Goal: Task Accomplishment & Management: Manage account settings

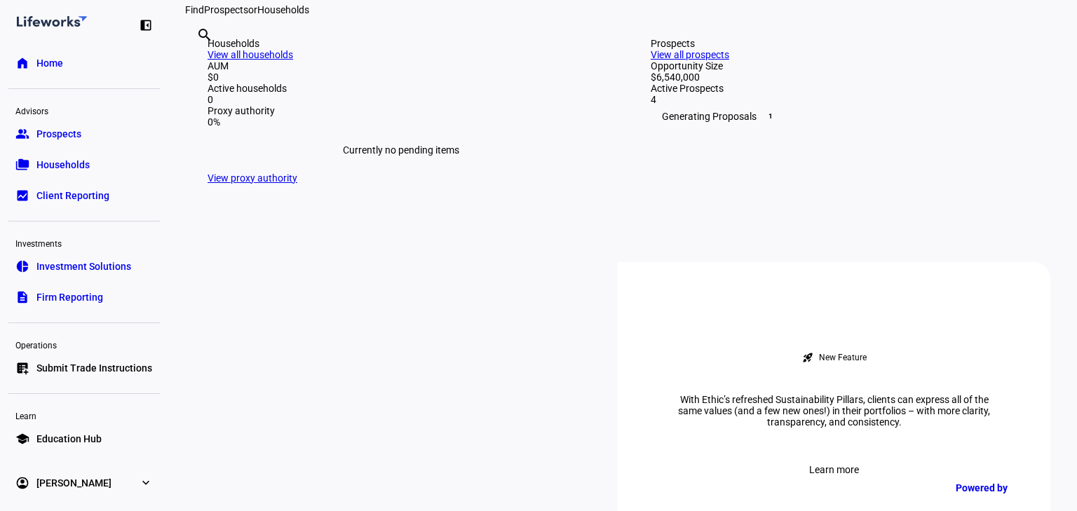
scroll to position [449, 0]
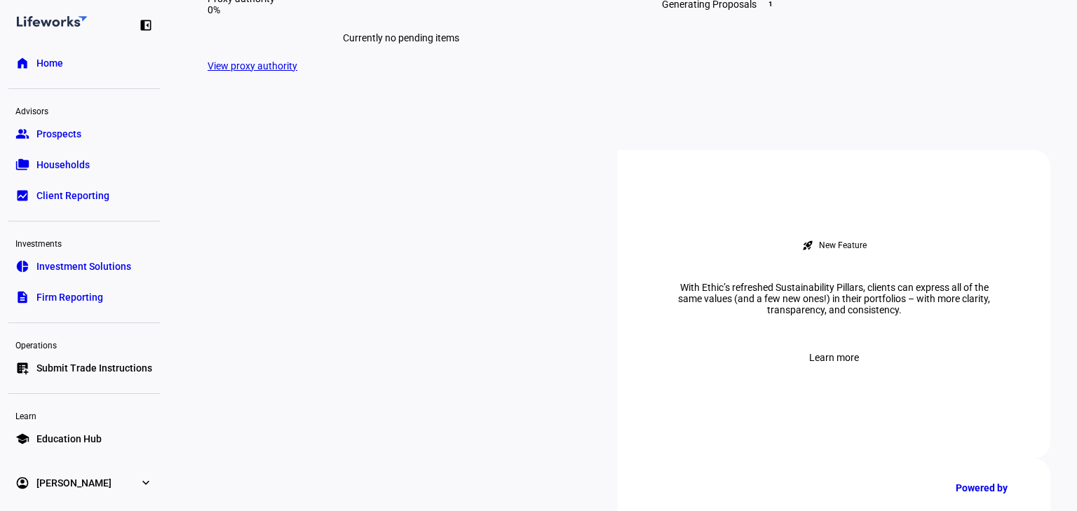
click at [727, 15] on div "Generating Proposals 1" at bounding box center [844, 4] width 387 height 22
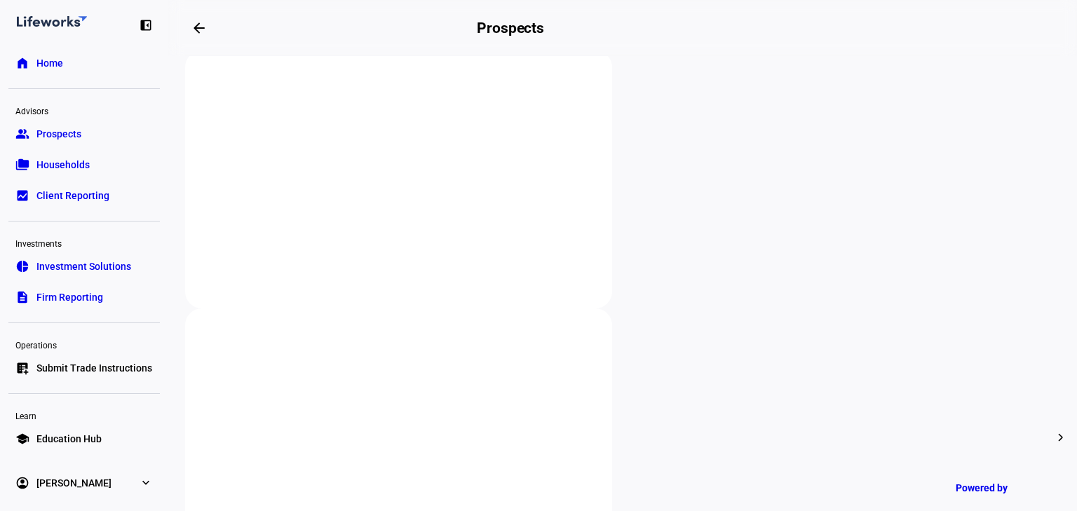
scroll to position [280, 0]
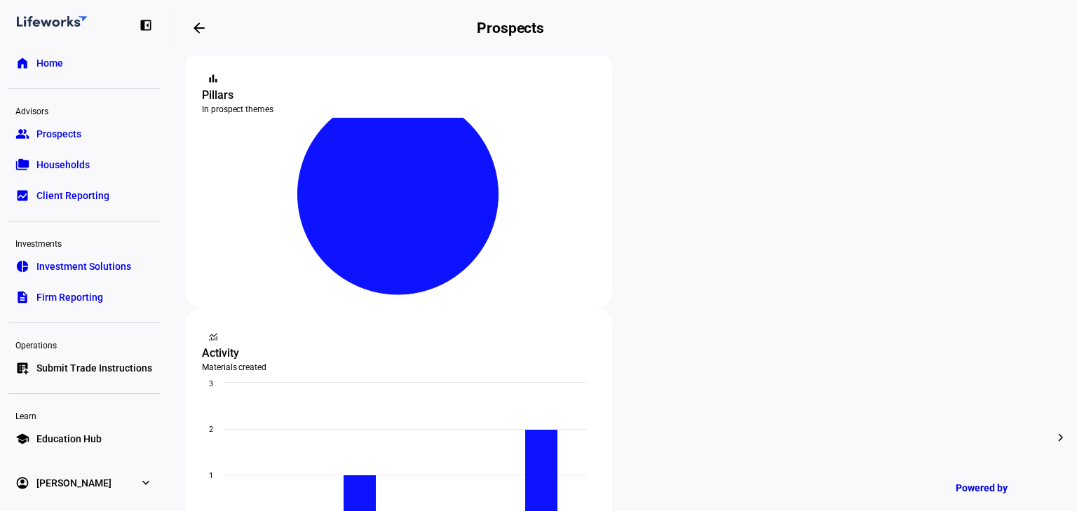
click at [670, 111] on div at bounding box center [538, 255] width 1077 height 511
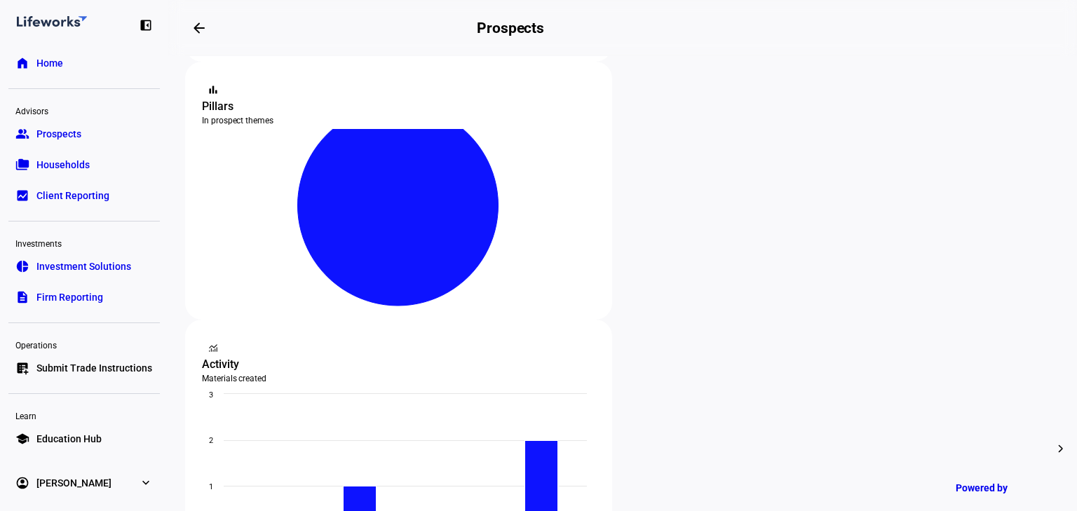
scroll to position [428, 0]
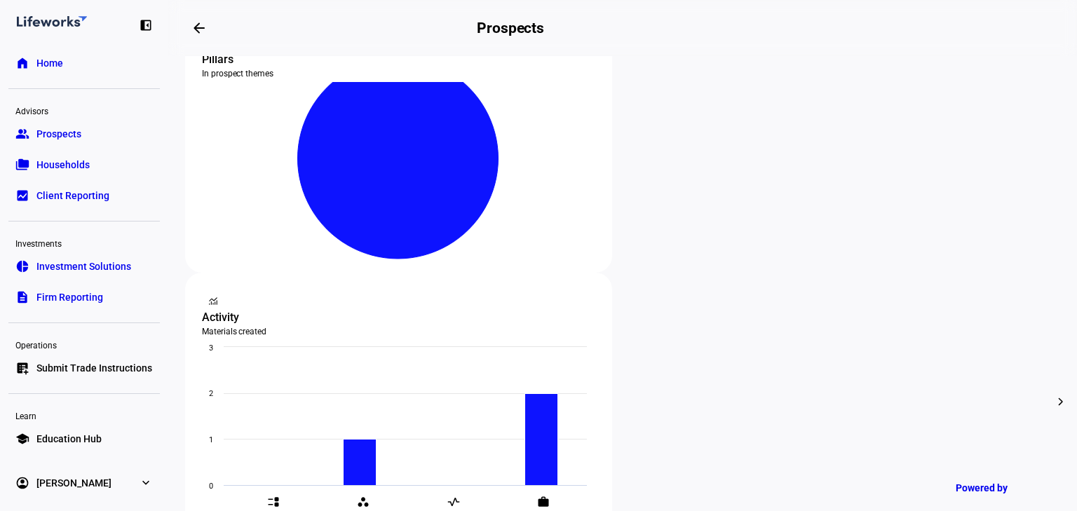
scroll to position [316, 0]
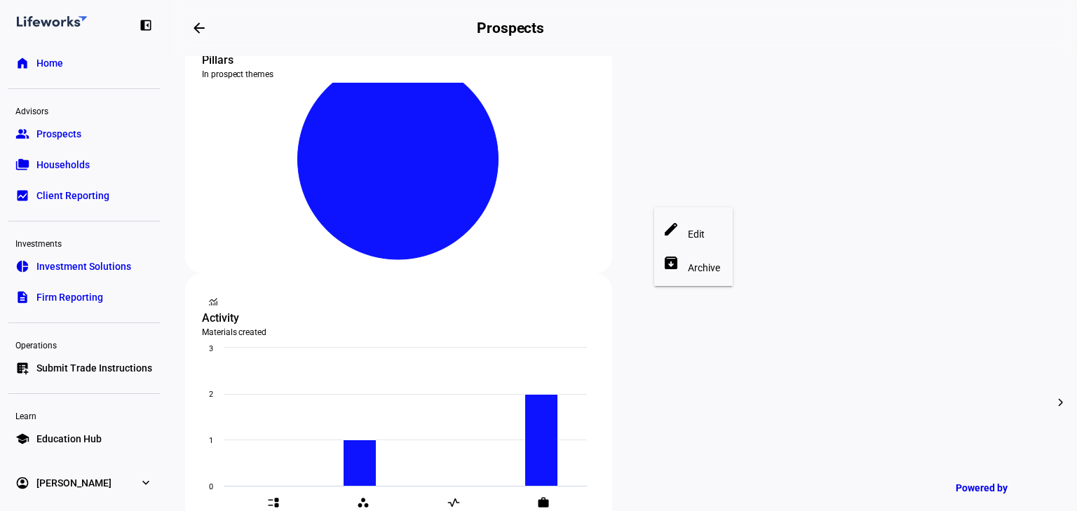
click at [595, 133] on div at bounding box center [538, 255] width 1077 height 511
